Goal: Task Accomplishment & Management: Manage account settings

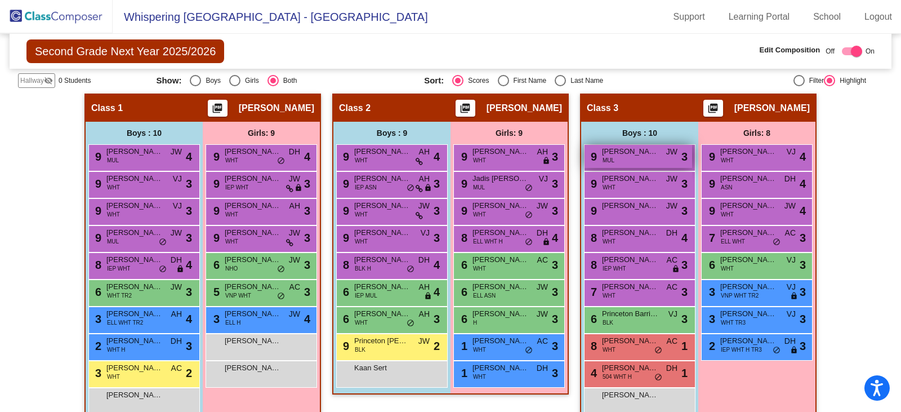
scroll to position [312, 0]
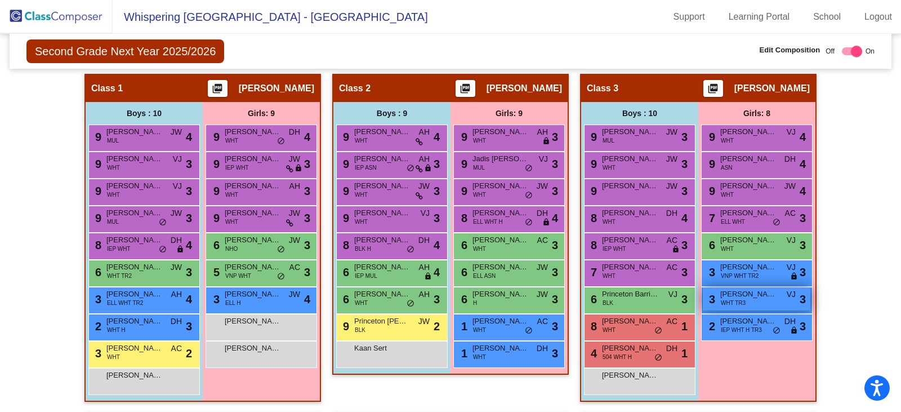
click at [722, 302] on span "WHT TR3" at bounding box center [733, 302] width 25 height 8
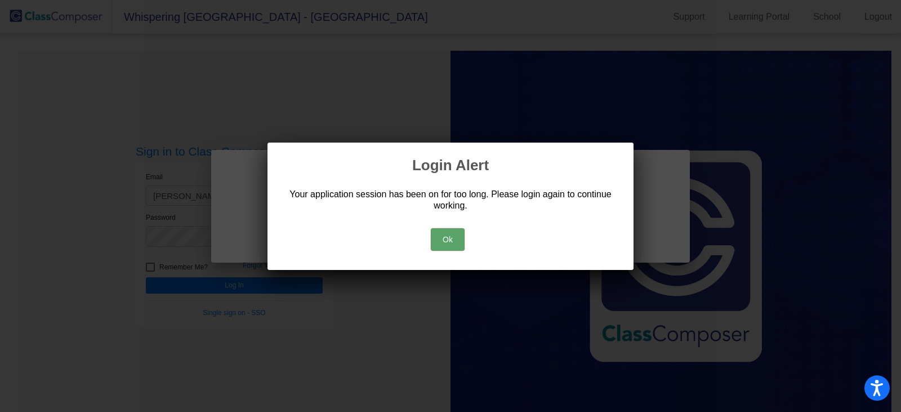
click at [449, 235] on button "Ok" at bounding box center [448, 239] width 34 height 23
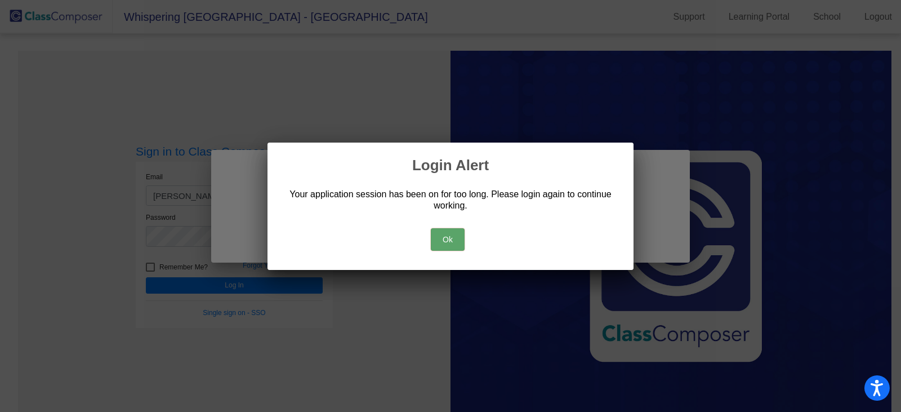
click at [437, 230] on button "Ok" at bounding box center [448, 239] width 34 height 23
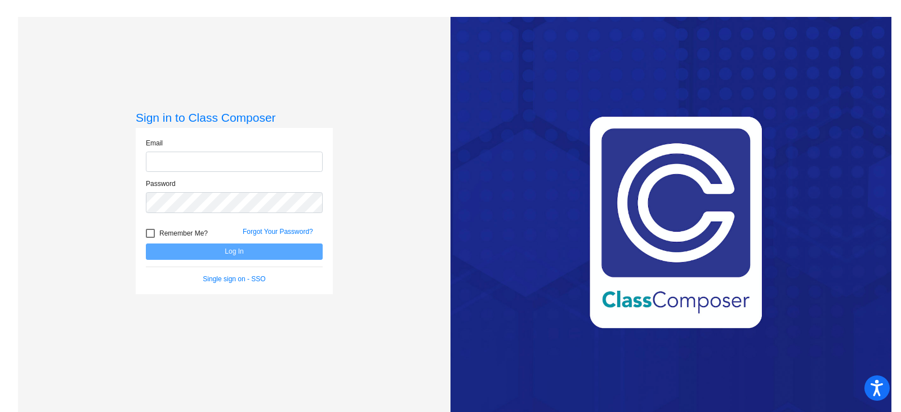
type input "[PERSON_NAME][EMAIL_ADDRESS][PERSON_NAME][DOMAIN_NAME]"
click at [227, 257] on button "Log In" at bounding box center [234, 251] width 177 height 16
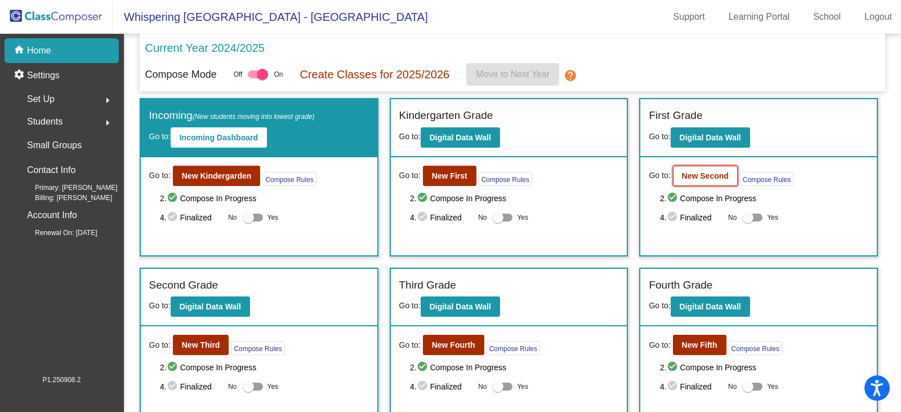
click at [699, 181] on button "New Second" at bounding box center [705, 176] width 65 height 20
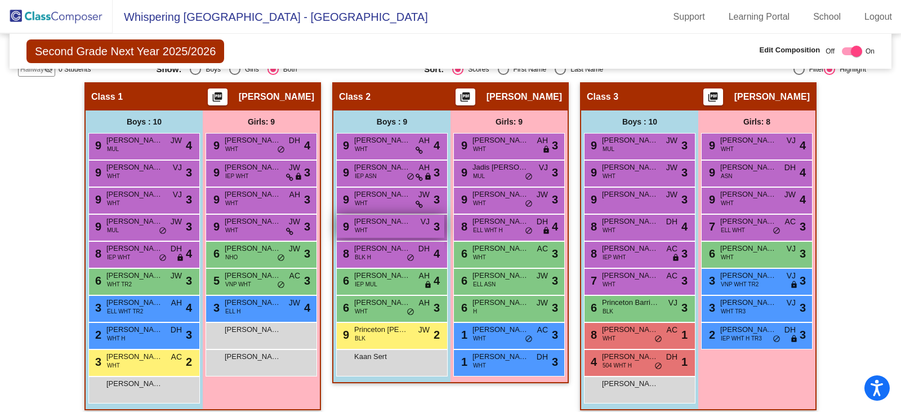
scroll to position [338, 0]
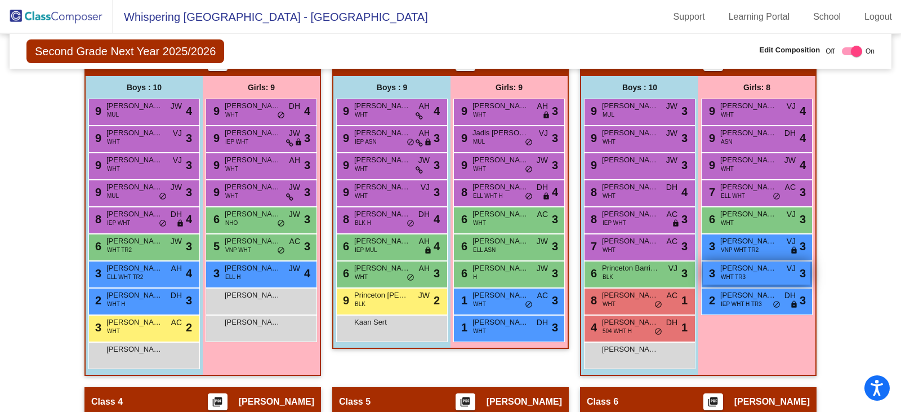
click at [753, 274] on div "3 [PERSON_NAME] [PERSON_NAME] WHT TR3 VJ lock do_not_disturb_alt 3" at bounding box center [757, 272] width 108 height 23
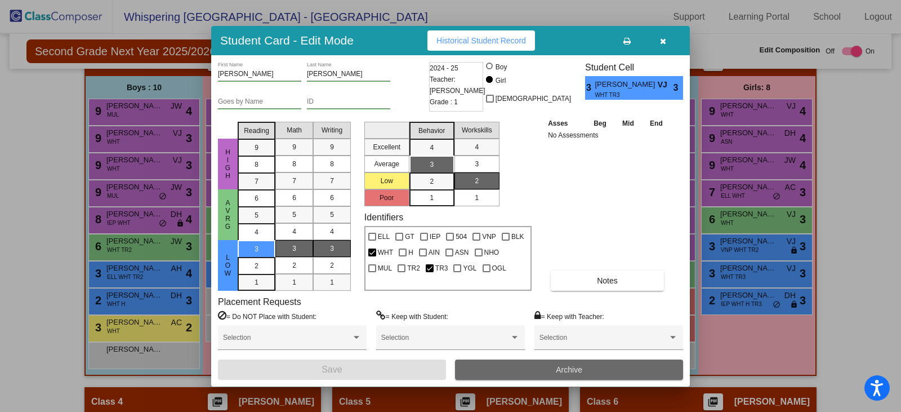
click at [557, 367] on span "Archive" at bounding box center [569, 369] width 26 height 9
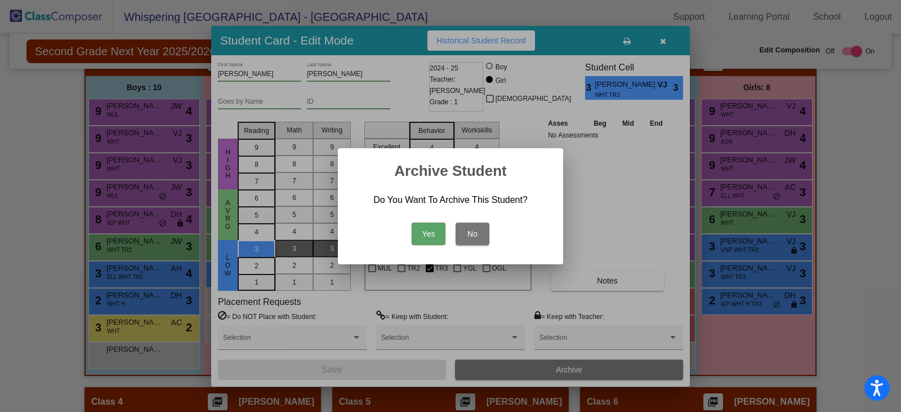
drag, startPoint x: 436, startPoint y: 238, endPoint x: 685, endPoint y: 320, distance: 262.3
click at [685, 320] on div "Student Card - Edit Mode Historical Student Record [PERSON_NAME] First Name [PE…" at bounding box center [450, 206] width 901 height 412
click at [434, 235] on button "Yes" at bounding box center [429, 233] width 34 height 23
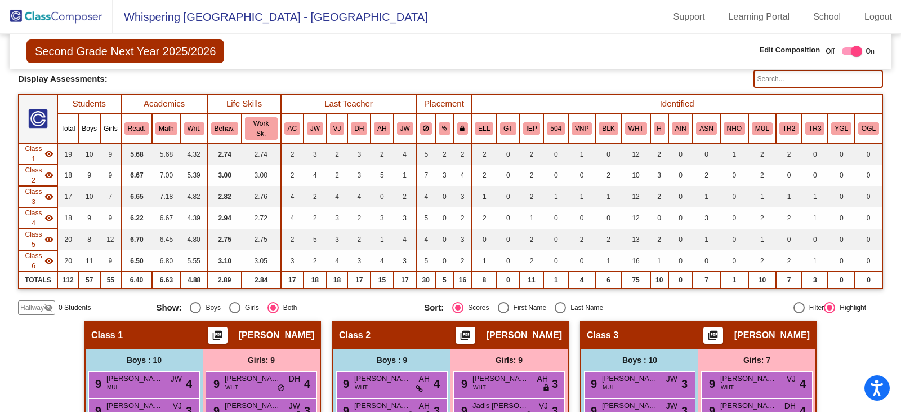
scroll to position [0, 0]
